Goal: Transaction & Acquisition: Purchase product/service

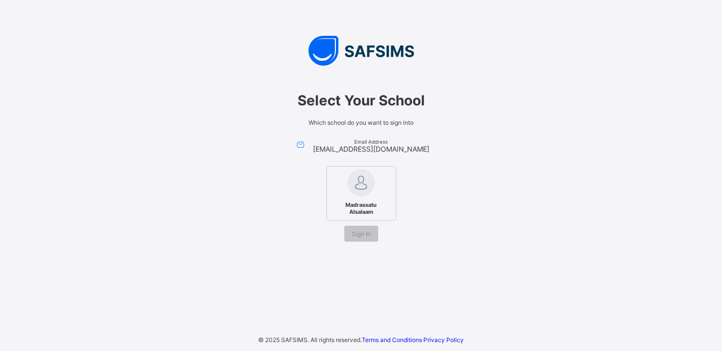
click at [374, 203] on span "Madrassatu Alsalaam" at bounding box center [361, 208] width 61 height 19
click at [366, 235] on span "Sign In" at bounding box center [361, 233] width 19 height 7
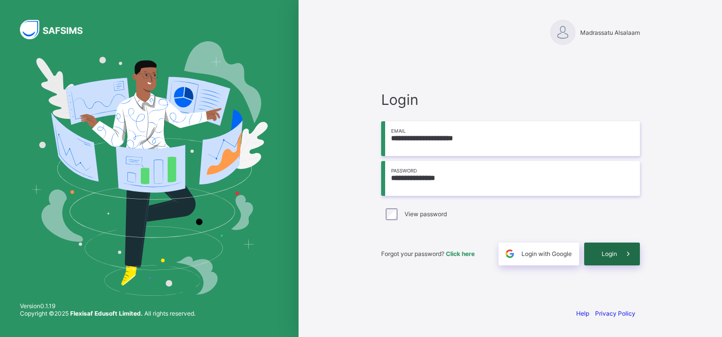
click at [625, 253] on icon at bounding box center [628, 253] width 10 height 9
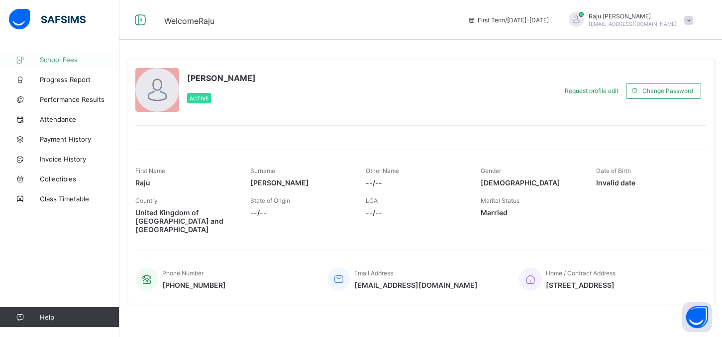
click at [63, 59] on span "School Fees" at bounding box center [80, 60] width 80 height 8
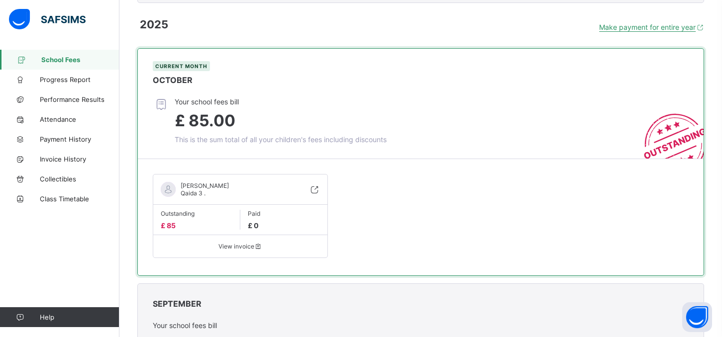
scroll to position [415, 0]
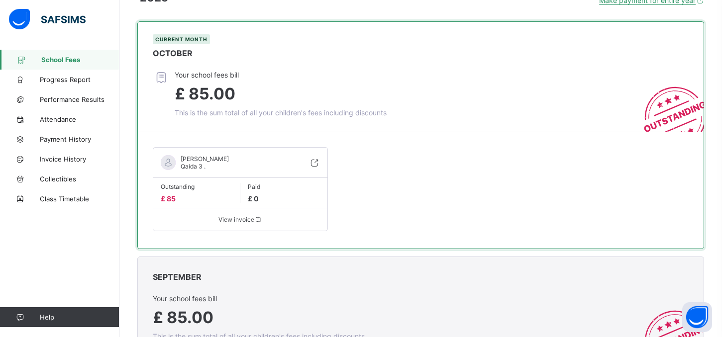
click at [216, 168] on div "Noah Rahman Qaida 3 ." at bounding box center [202, 162] width 53 height 15
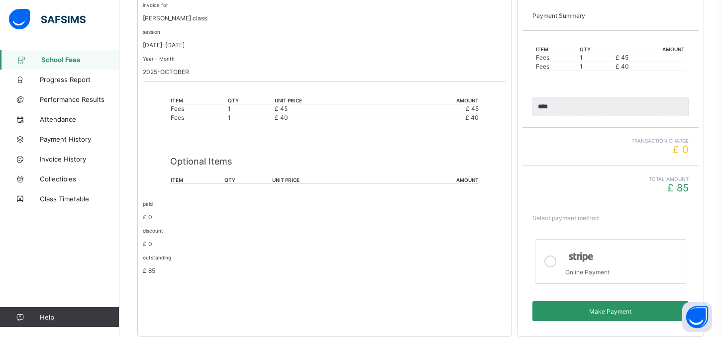
scroll to position [210, 0]
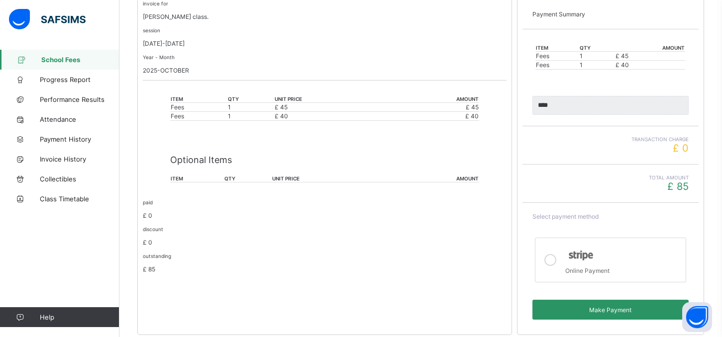
click at [550, 259] on icon at bounding box center [550, 260] width 12 height 12
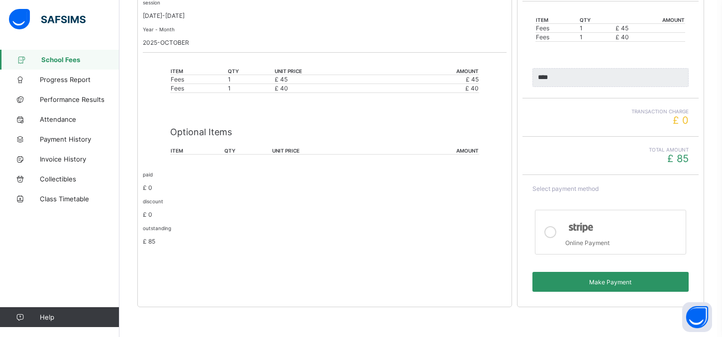
scroll to position [238, 0]
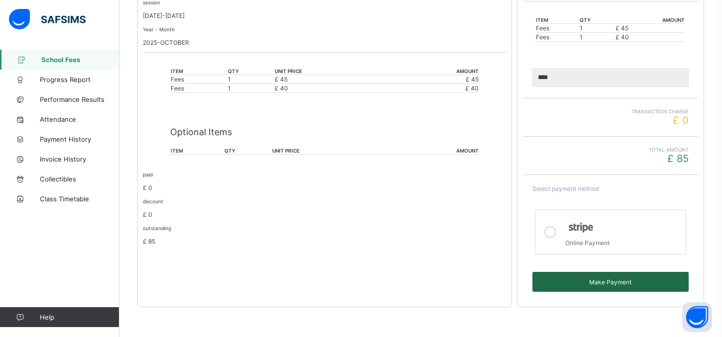
click at [569, 278] on div "Make Payment" at bounding box center [610, 282] width 156 height 20
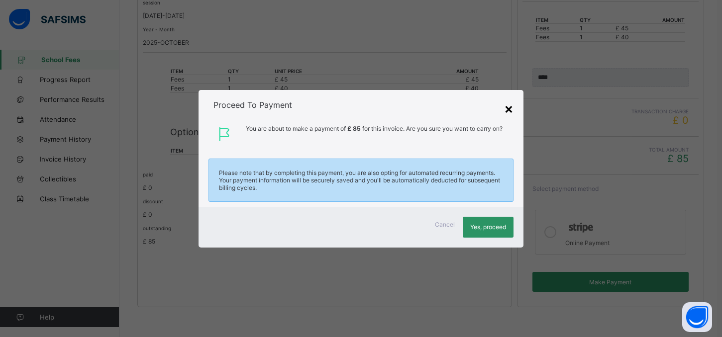
click at [513, 109] on div "×" at bounding box center [508, 108] width 9 height 17
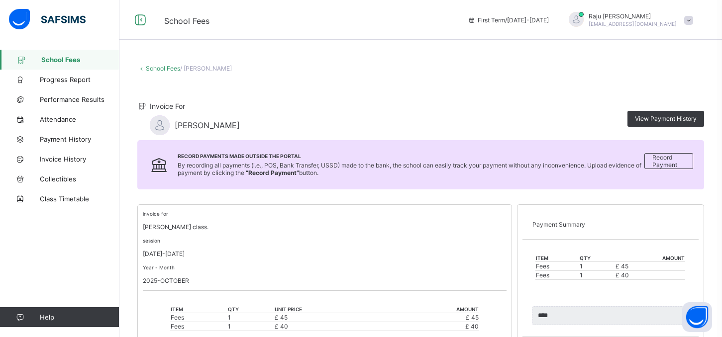
scroll to position [0, 0]
click at [145, 19] on icon at bounding box center [140, 20] width 17 height 14
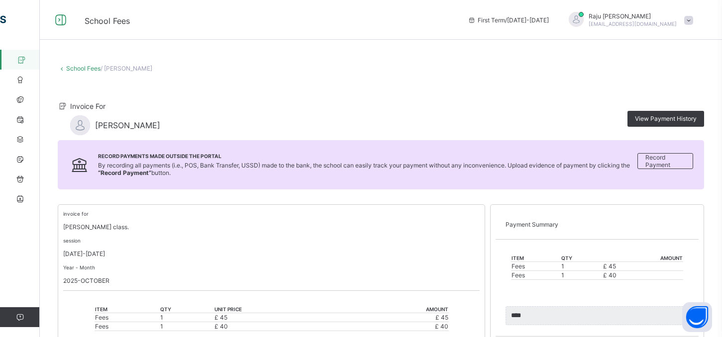
click at [75, 65] on link "School Fees" at bounding box center [83, 68] width 34 height 7
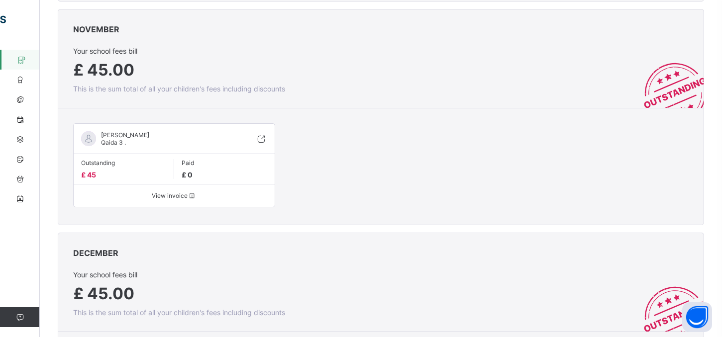
scroll to position [914, 0]
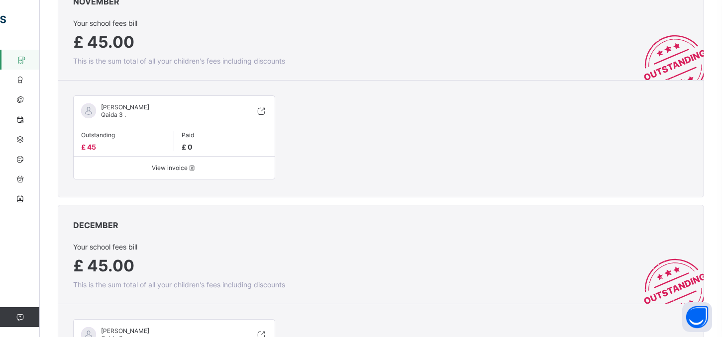
click at [262, 112] on icon at bounding box center [261, 111] width 11 height 10
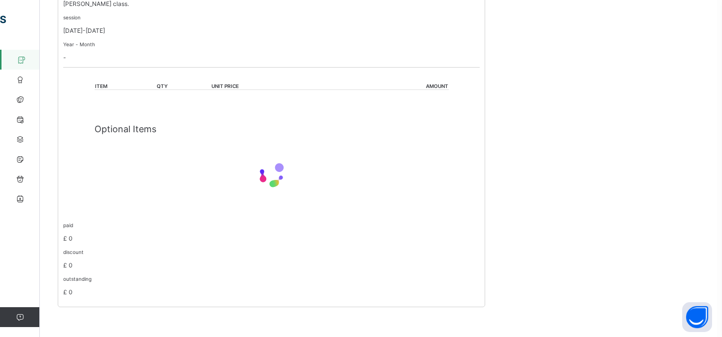
scroll to position [170, 0]
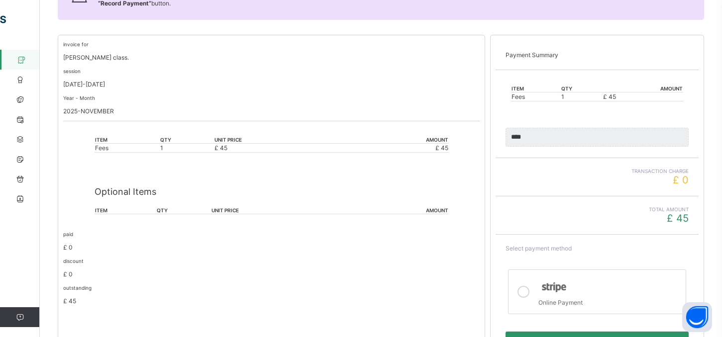
click at [532, 298] on div at bounding box center [524, 292] width 20 height 29
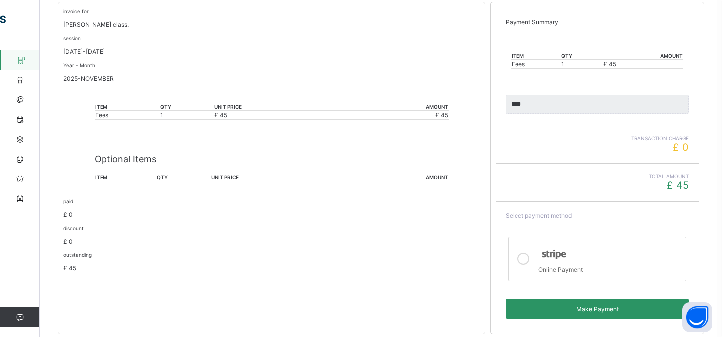
scroll to position [215, 0]
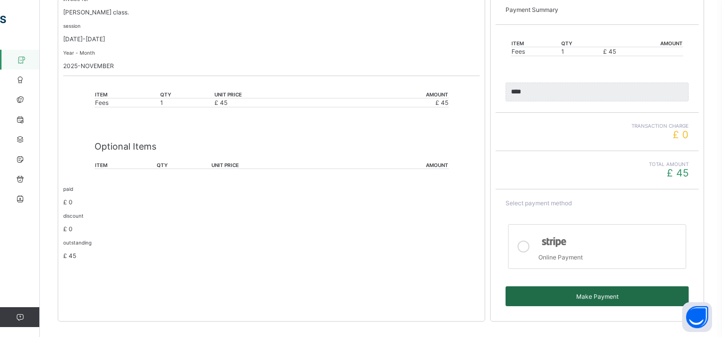
click at [567, 300] on span "Make Payment" at bounding box center [597, 296] width 168 height 7
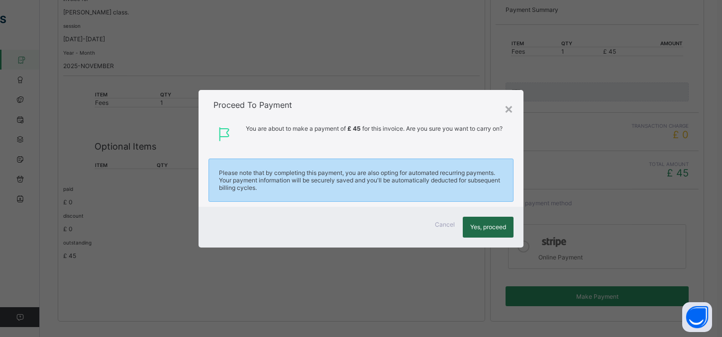
click at [502, 226] on span "Yes, proceed" at bounding box center [488, 226] width 36 height 7
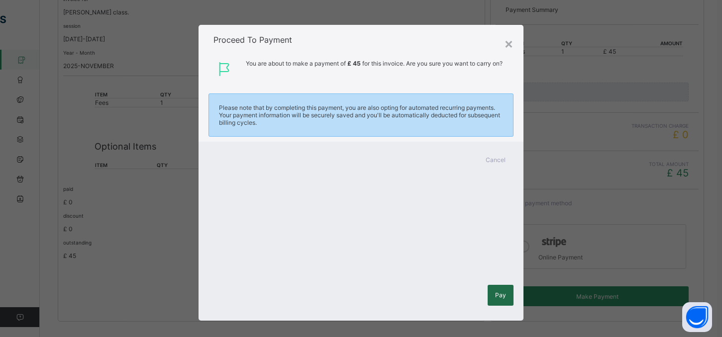
click at [512, 285] on div "Pay" at bounding box center [501, 295] width 26 height 21
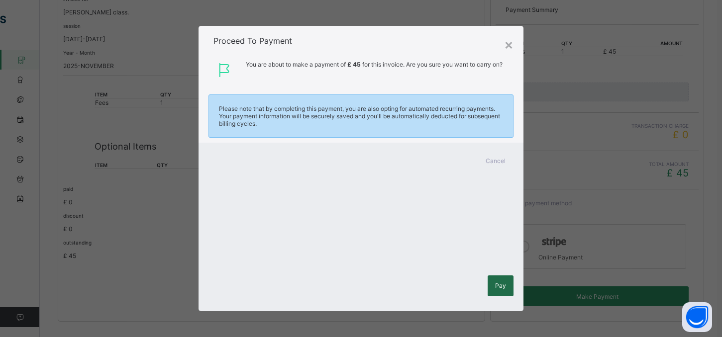
click at [501, 290] on div "Pay" at bounding box center [501, 286] width 26 height 21
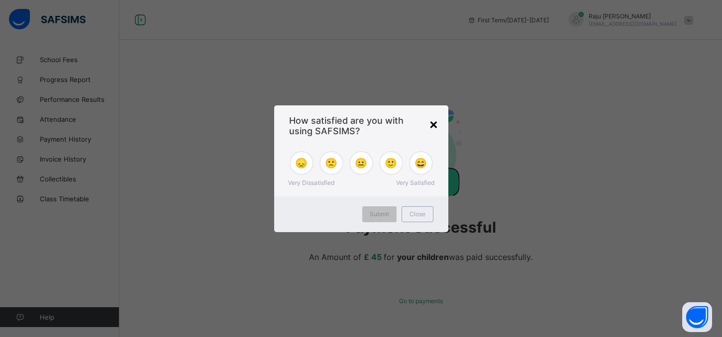
click at [436, 124] on div "×" at bounding box center [433, 123] width 9 height 17
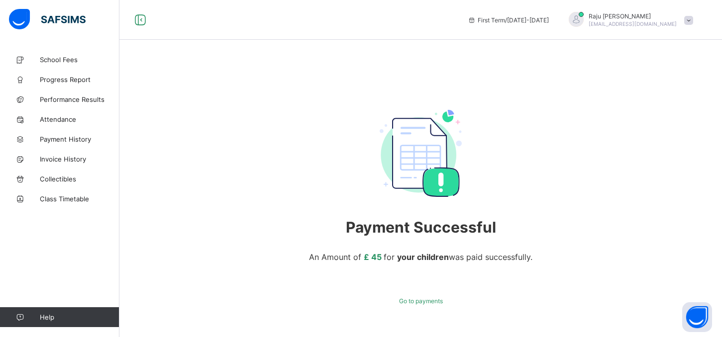
click at [674, 22] on span "jeniandraju@gmail.com" at bounding box center [633, 24] width 88 height 6
click at [642, 97] on span "Logout" at bounding box center [661, 98] width 66 height 11
